Goal: Task Accomplishment & Management: Manage account settings

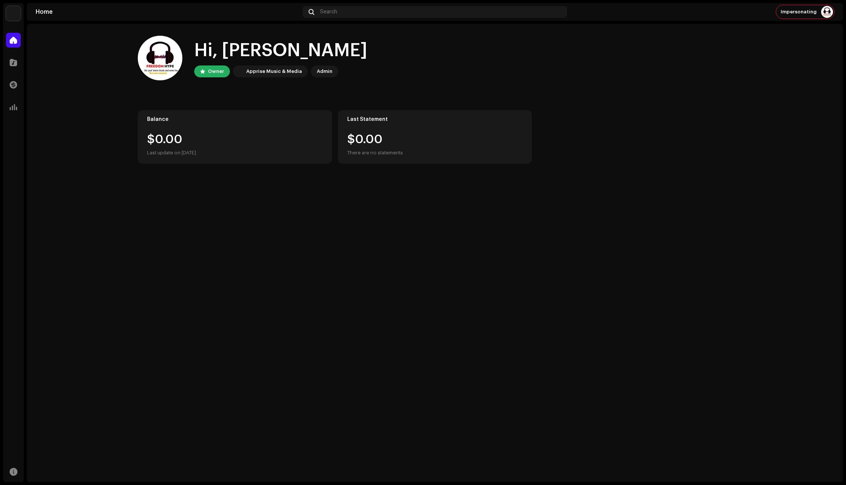
click at [11, 14] on img at bounding box center [13, 13] width 15 height 15
click at [98, 14] on span at bounding box center [97, 17] width 4 height 6
click at [13, 12] on img at bounding box center [13, 13] width 15 height 15
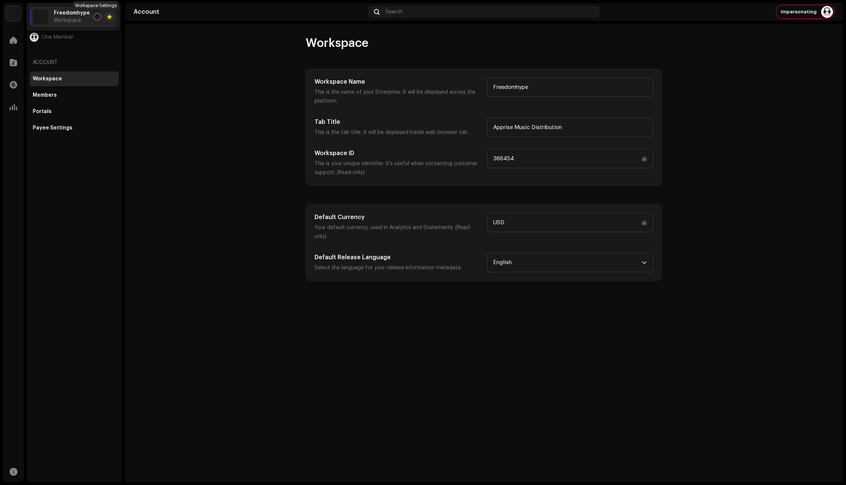
click at [93, 14] on button at bounding box center [97, 16] width 9 height 9
click at [13, 40] on span at bounding box center [13, 40] width 7 height 6
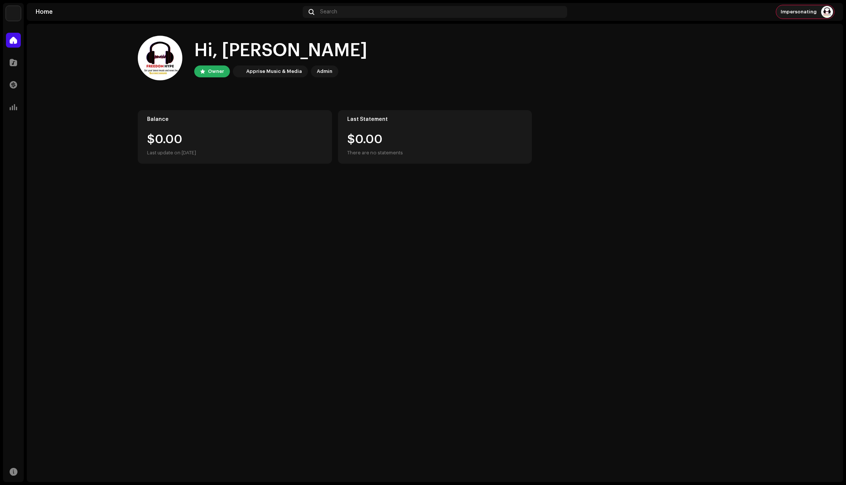
click at [823, 10] on img at bounding box center [828, 12] width 12 height 12
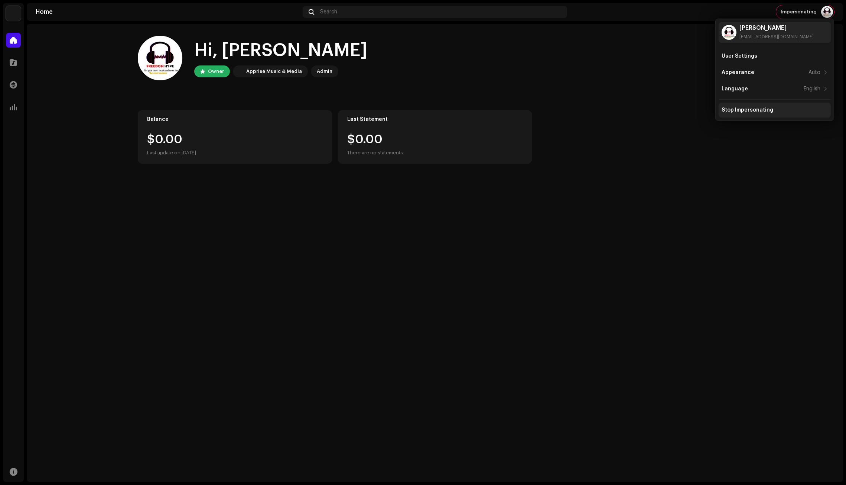
click at [756, 107] on div "Stop Impersonating" at bounding box center [748, 110] width 52 height 6
